Goal: Task Accomplishment & Management: Manage account settings

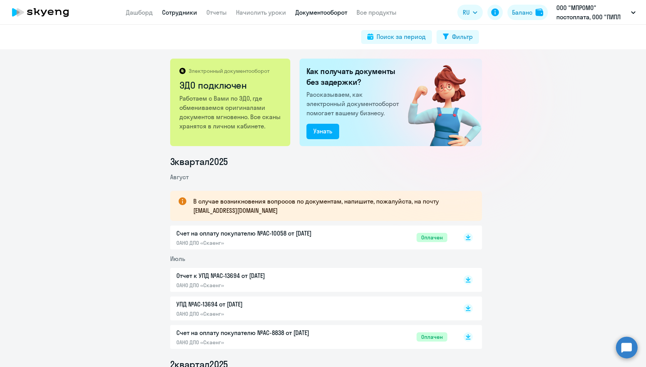
click at [164, 12] on link "Сотрудники" at bounding box center [179, 12] width 35 height 8
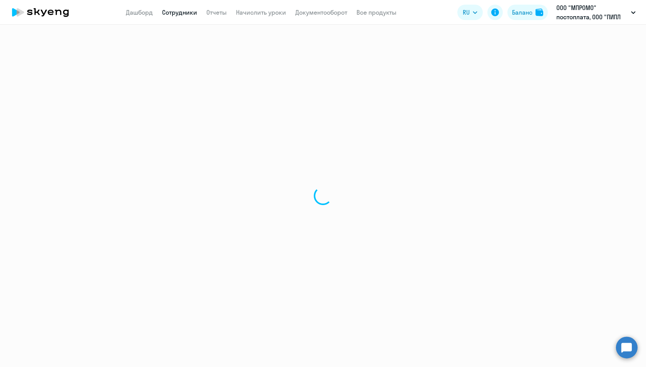
select select "30"
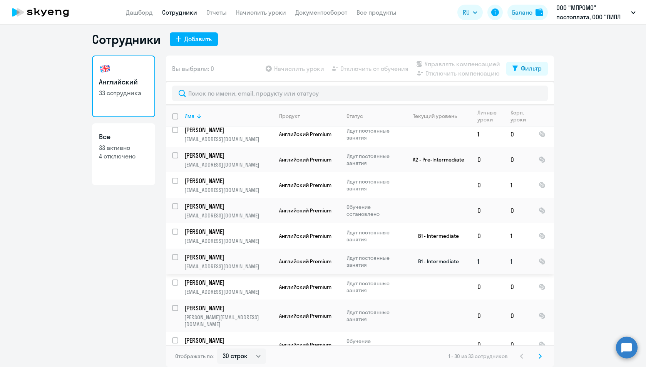
scroll to position [555, 0]
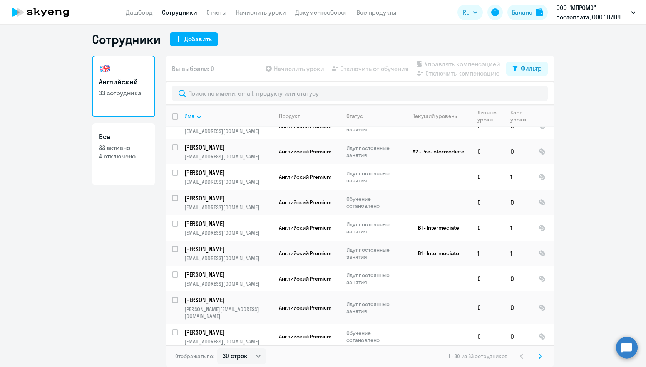
click at [113, 158] on p "4 отключено" at bounding box center [123, 156] width 49 height 8
select select "30"
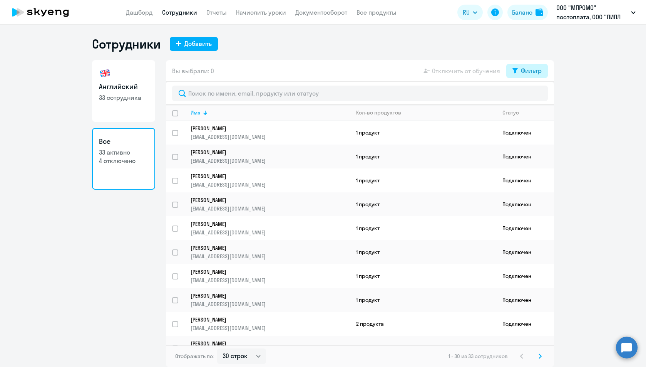
click at [530, 70] on div "Фильтр" at bounding box center [531, 70] width 21 height 9
click at [536, 94] on span at bounding box center [535, 96] width 13 height 8
click at [529, 96] on input "checkbox" at bounding box center [528, 96] width 0 height 0
checkbox input "true"
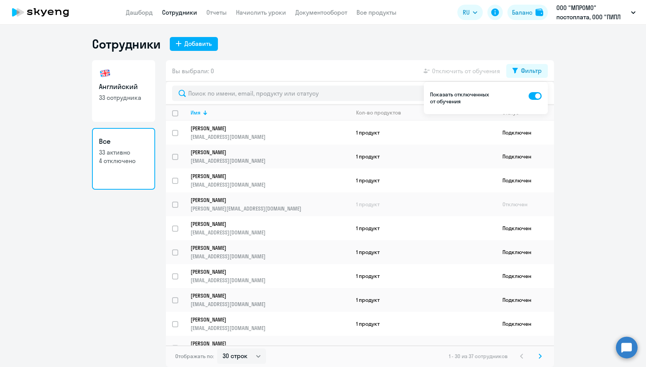
click at [587, 119] on ng-component "Сотрудники Добавить Английский 33 сотрудника Все 33 активно 4 отключено Вы выбр…" at bounding box center [323, 201] width 646 height 330
click at [260, 51] on div "Сотрудники Добавить" at bounding box center [323, 43] width 462 height 15
click at [177, 203] on input "select row 37270916" at bounding box center [179, 208] width 15 height 15
click at [576, 157] on ng-component "Сотрудники Добавить Английский 33 сотрудника Все 33 активно 4 отключено Вы выбр…" at bounding box center [323, 201] width 646 height 330
click at [389, 50] on div "Сотрудники Добавить" at bounding box center [323, 43] width 462 height 15
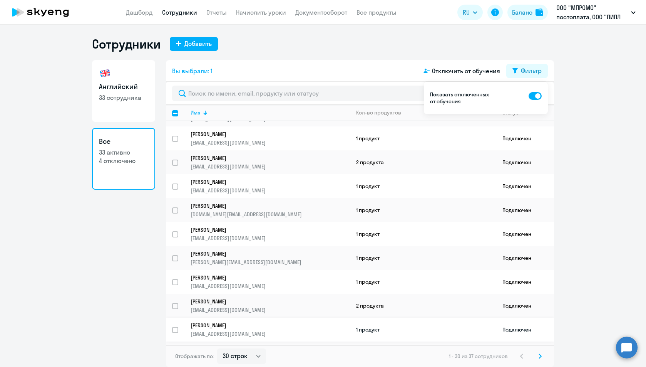
scroll to position [308, 0]
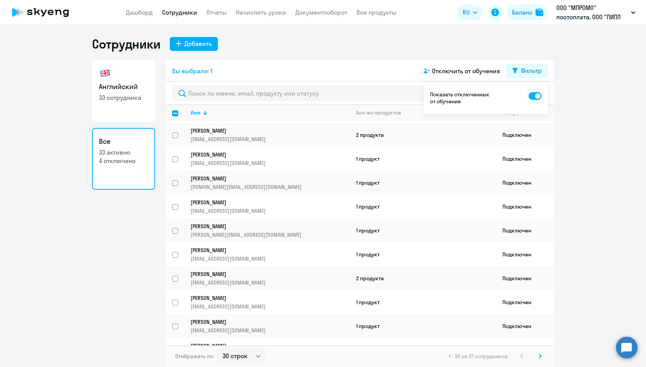
click at [542, 354] on svg-icon at bounding box center [540, 355] width 9 height 9
checkbox input "false"
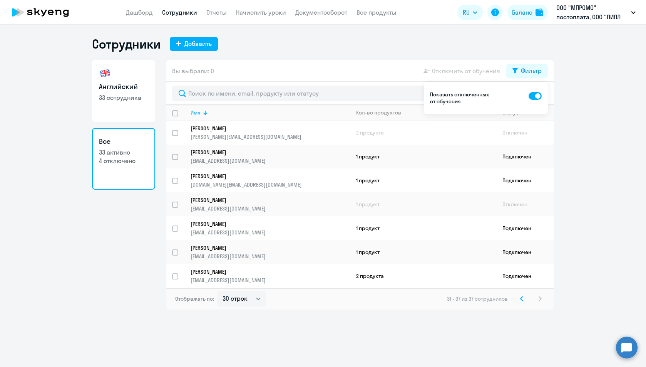
click at [582, 98] on ng-component "Сотрудники Добавить Английский 33 сотрудника Все 33 активно 4 отключено Вы выбр…" at bounding box center [323, 172] width 646 height 273
click at [212, 133] on p "[PERSON_NAME][EMAIL_ADDRESS][DOMAIN_NAME]" at bounding box center [270, 136] width 159 height 7
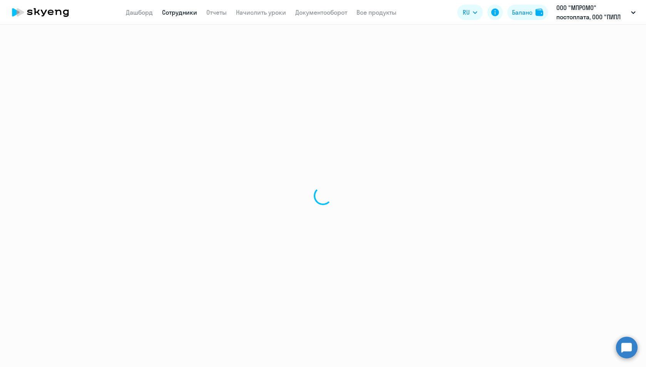
select select "english"
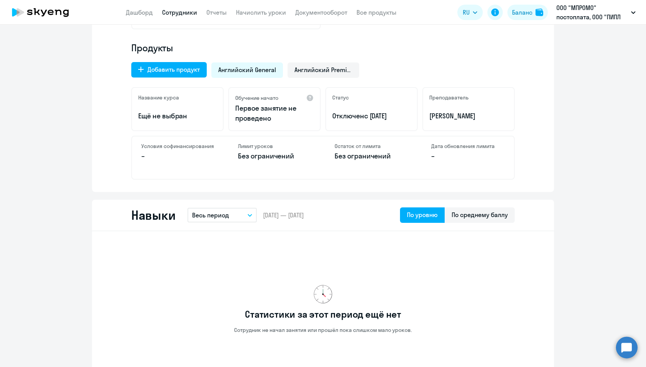
scroll to position [193, 0]
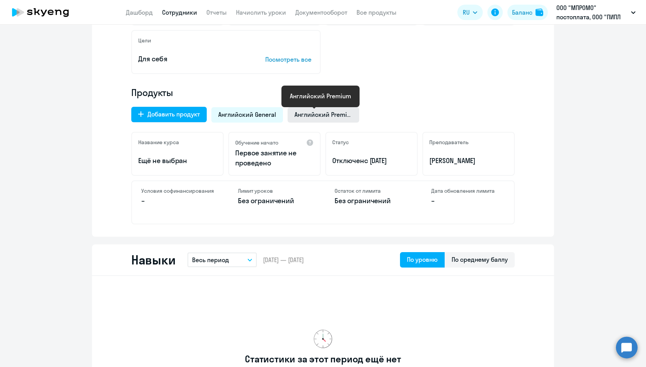
click at [327, 117] on span "Английский Premium" at bounding box center [324, 114] width 58 height 8
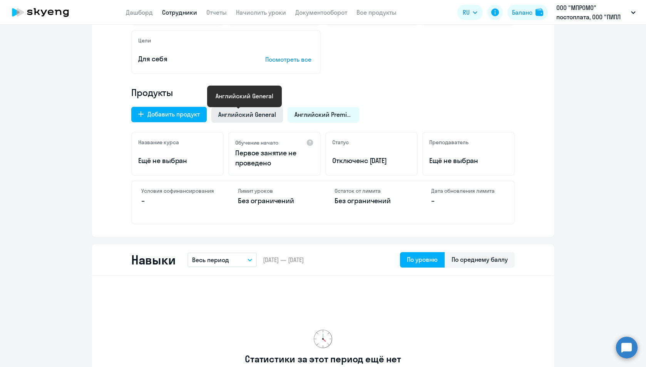
click at [252, 114] on span "Английский General" at bounding box center [247, 114] width 58 height 8
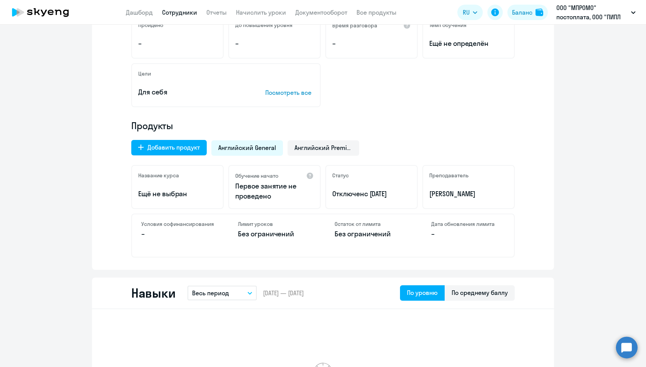
scroll to position [0, 0]
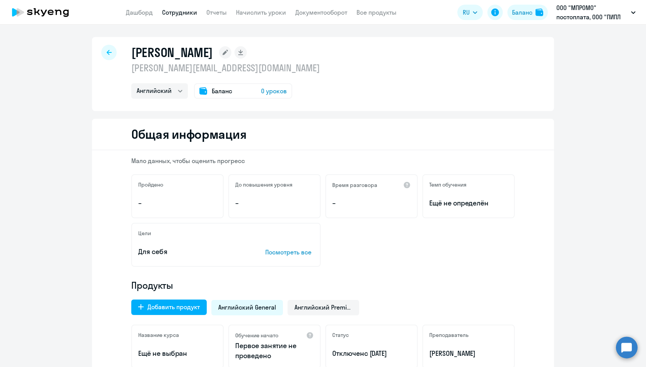
click at [101, 54] on div at bounding box center [108, 52] width 15 height 15
select select "30"
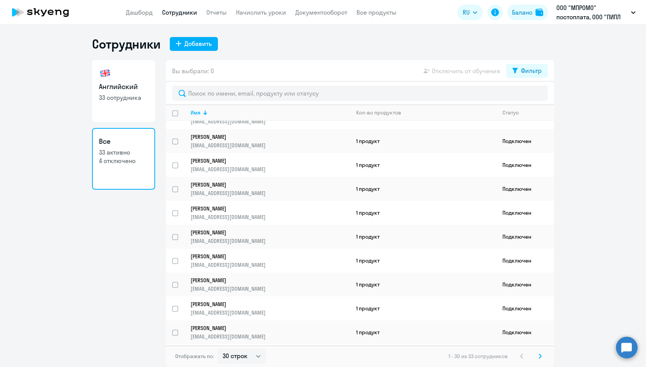
scroll to position [476, 0]
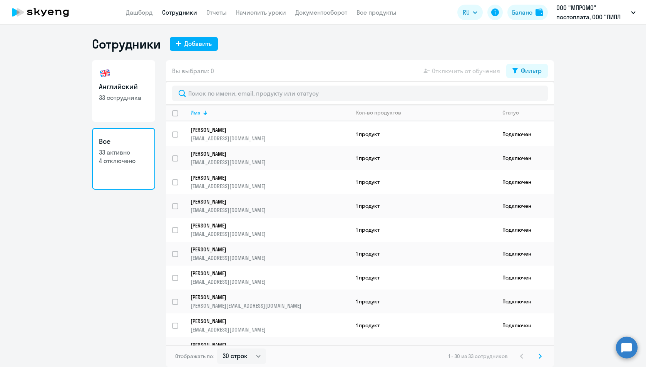
click at [137, 95] on p "33 сотрудника" at bounding box center [123, 97] width 49 height 8
select select "30"
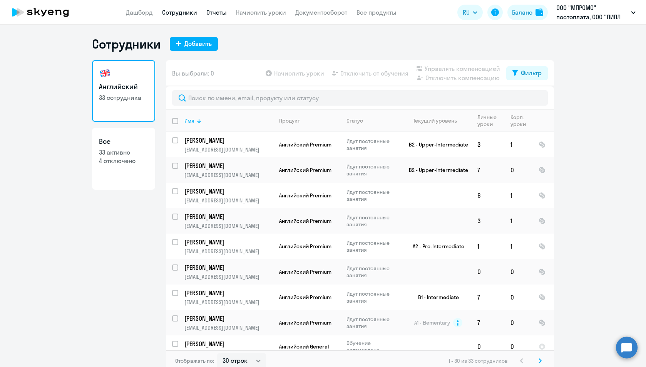
click at [213, 14] on link "Отчеты" at bounding box center [216, 12] width 20 height 8
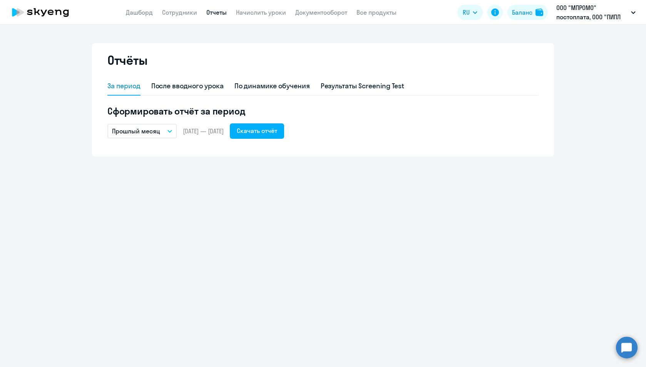
click at [141, 17] on app-menu-item-link "Дашборд" at bounding box center [139, 13] width 27 height 10
click at [143, 11] on link "Дашборд" at bounding box center [139, 12] width 27 height 8
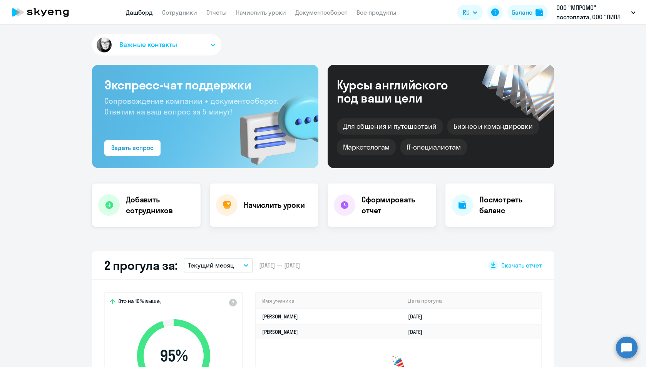
select select "30"
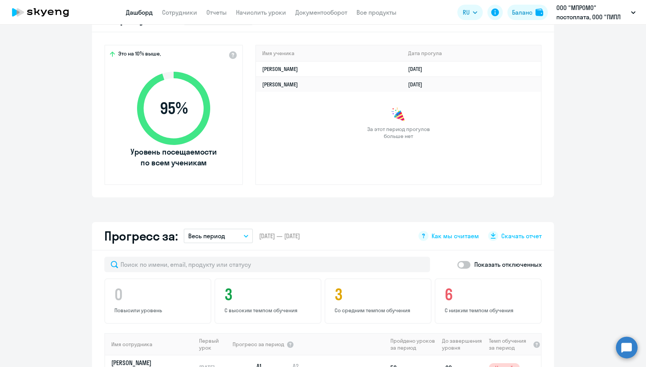
scroll to position [308, 0]
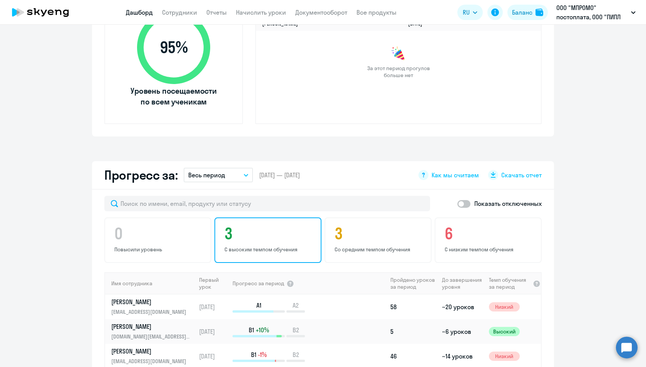
click at [284, 234] on h4 "3" at bounding box center [269, 233] width 89 height 18
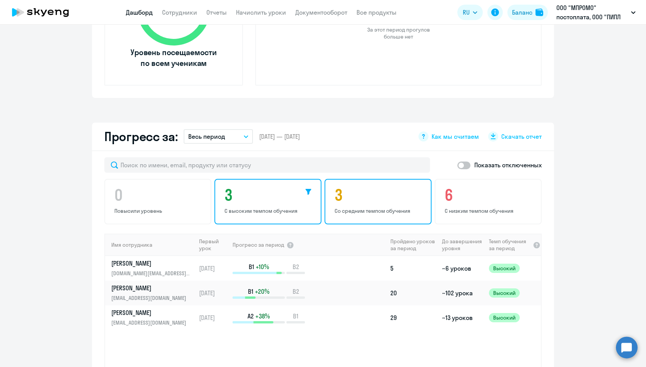
click at [372, 194] on h4 "3" at bounding box center [379, 195] width 89 height 18
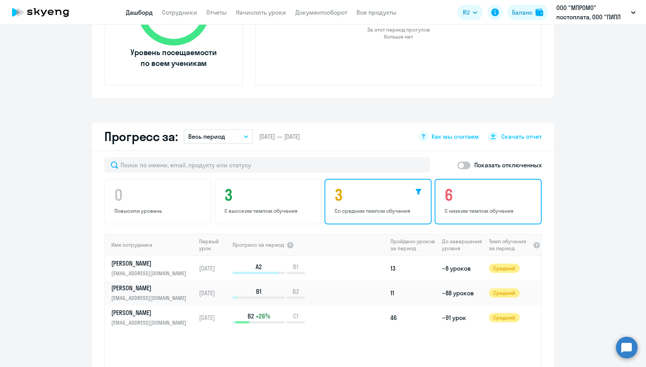
click at [481, 194] on h4 "6" at bounding box center [489, 195] width 89 height 18
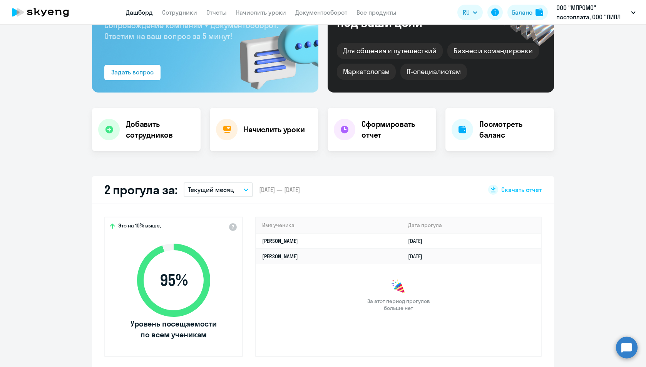
scroll to position [0, 0]
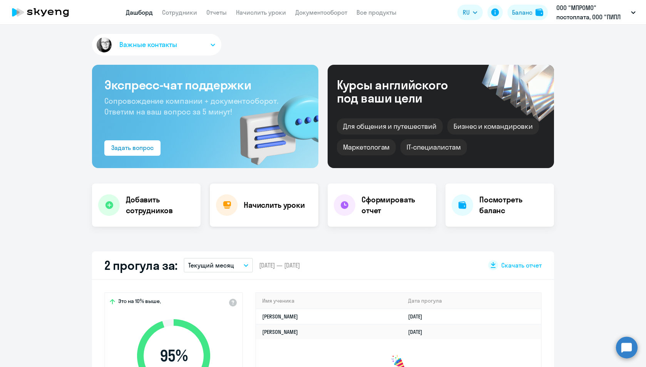
click at [267, 212] on div "Начислить уроки" at bounding box center [264, 204] width 109 height 43
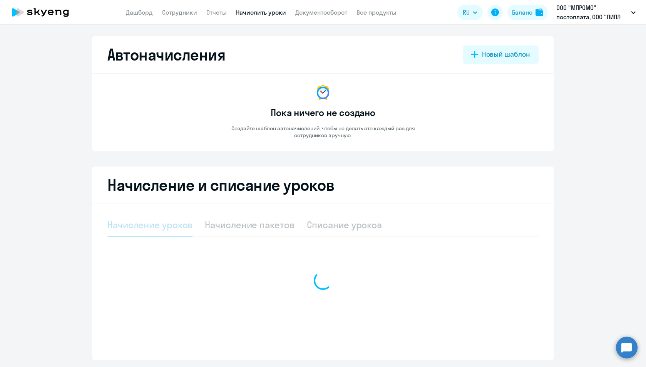
select select "10"
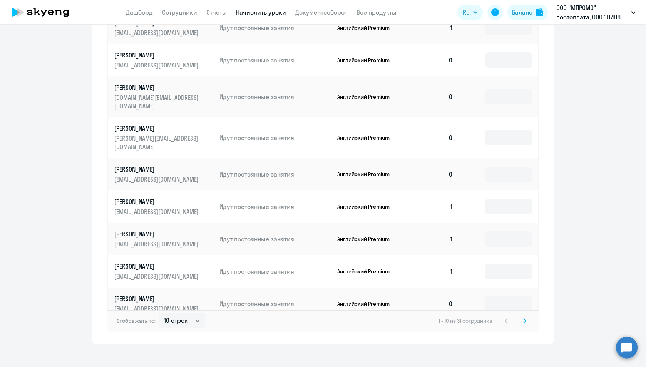
scroll to position [364, 0]
click at [520, 315] on svg-icon at bounding box center [524, 319] width 9 height 9
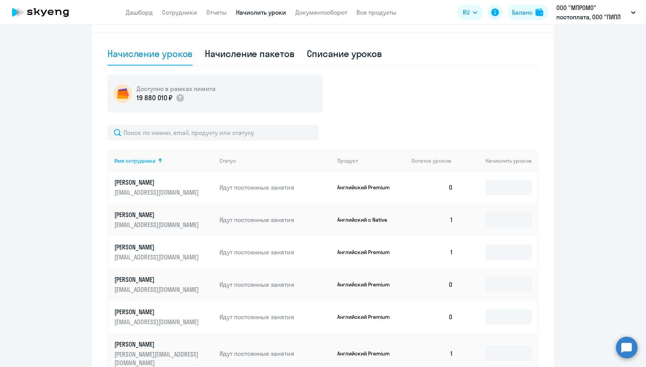
scroll to position [132, 0]
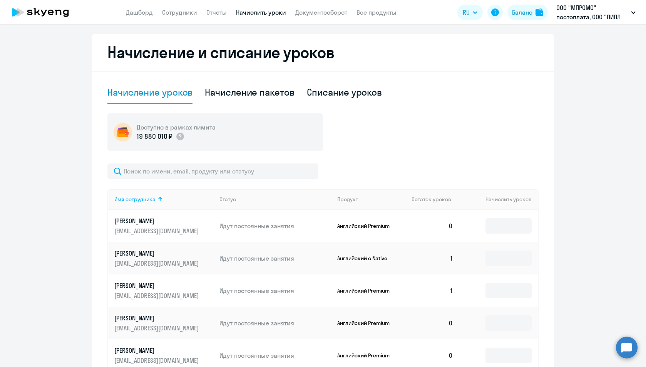
click at [448, 256] on td "1" at bounding box center [433, 258] width 54 height 32
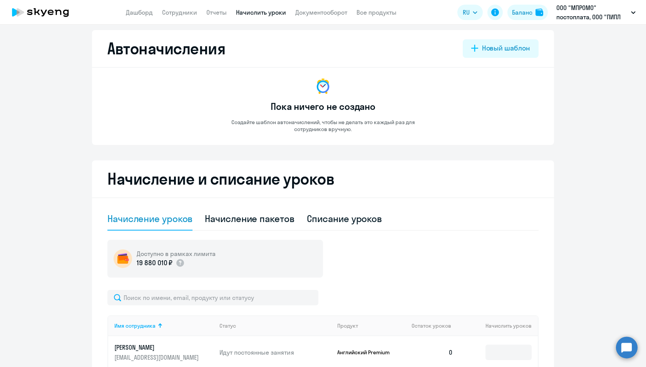
scroll to position [0, 0]
